Goal: Register for event/course

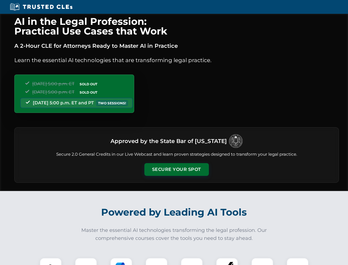
click at [177, 169] on button "Secure Your Spot" at bounding box center [177, 169] width 65 height 13
click at [51, 261] on img at bounding box center [51, 269] width 16 height 16
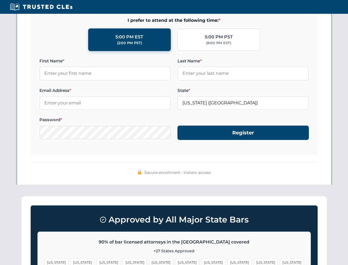
click at [202, 261] on span "[US_STATE]" at bounding box center [214, 262] width 24 height 8
click at [254, 261] on span "[US_STATE]" at bounding box center [266, 262] width 24 height 8
